Goal: Transaction & Acquisition: Book appointment/travel/reservation

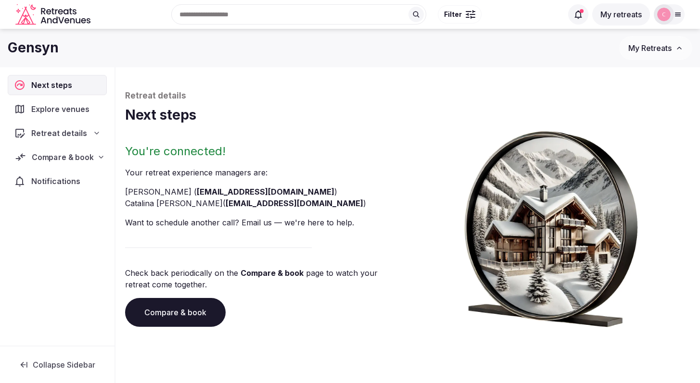
click at [64, 154] on span "Compare & book" at bounding box center [63, 157] width 62 height 12
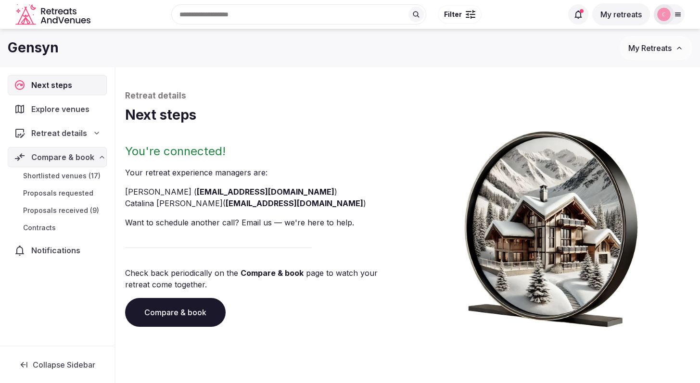
click at [299, 99] on p "Retreat details" at bounding box center [407, 96] width 565 height 12
click at [650, 49] on span "My Retreats" at bounding box center [649, 48] width 43 height 10
click at [645, 82] on link "Gensyn [DATE]-[DATE]" at bounding box center [630, 82] width 118 height 15
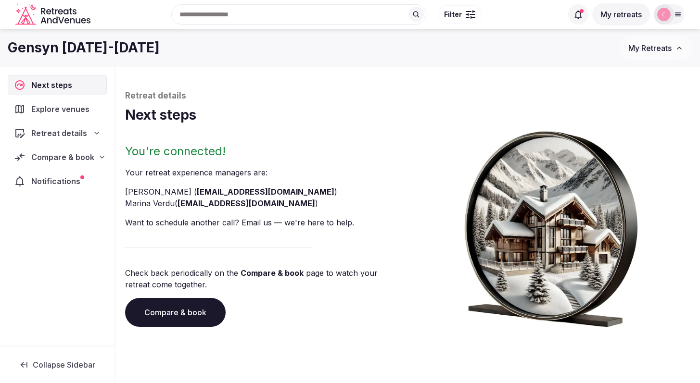
click at [76, 162] on span "Compare & book" at bounding box center [62, 157] width 63 height 12
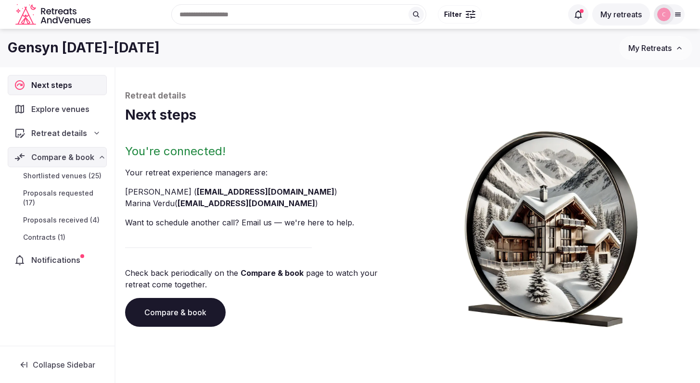
click at [70, 215] on span "Proposals received (4)" at bounding box center [61, 220] width 76 height 10
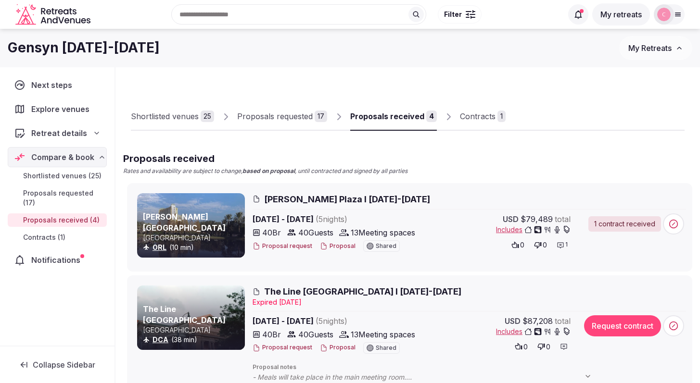
click at [304, 199] on span "[PERSON_NAME] Plaza I [DATE]-[DATE]" at bounding box center [347, 199] width 166 height 12
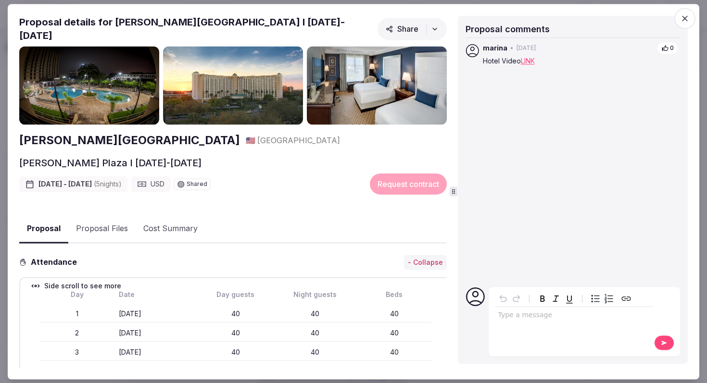
click at [102, 222] on button "Proposal Files" at bounding box center [101, 229] width 67 height 28
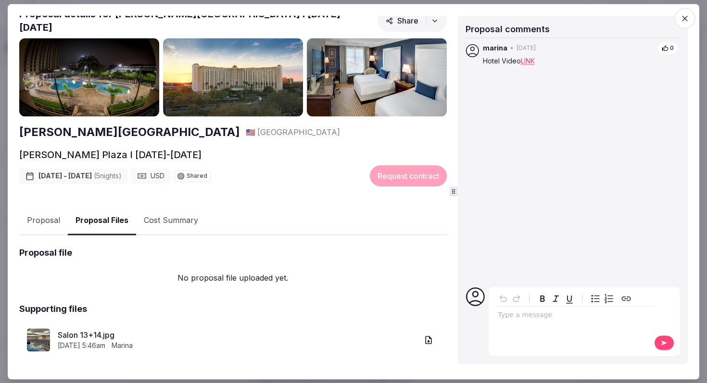
scroll to position [134, 0]
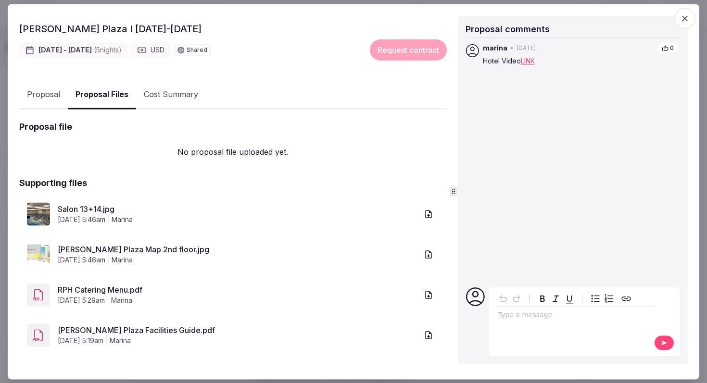
click at [424, 290] on icon "button" at bounding box center [429, 295] width 10 height 10
click at [424, 331] on icon "button" at bounding box center [429, 336] width 10 height 10
